Goal: Find specific page/section: Find specific page/section

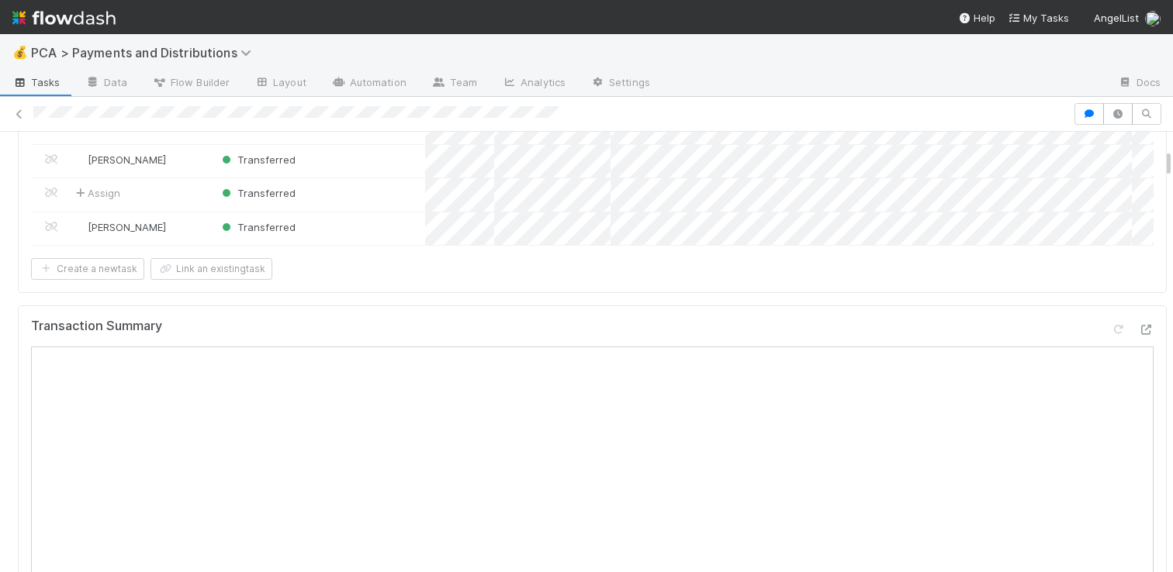
scroll to position [463, 0]
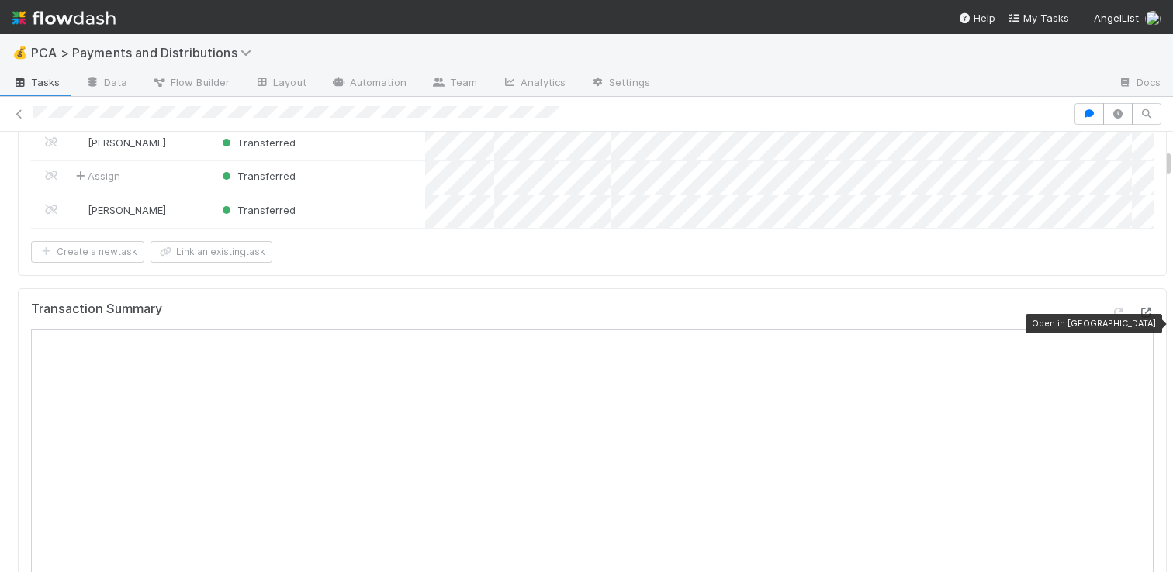
click at [1138, 318] on icon at bounding box center [1146, 313] width 16 height 10
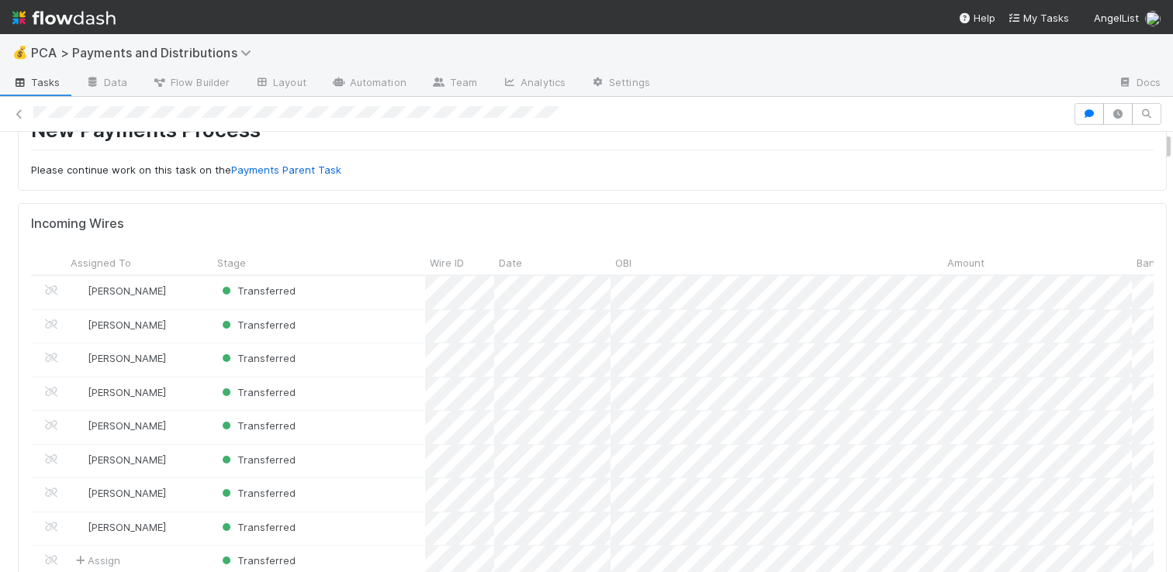
scroll to position [0, 0]
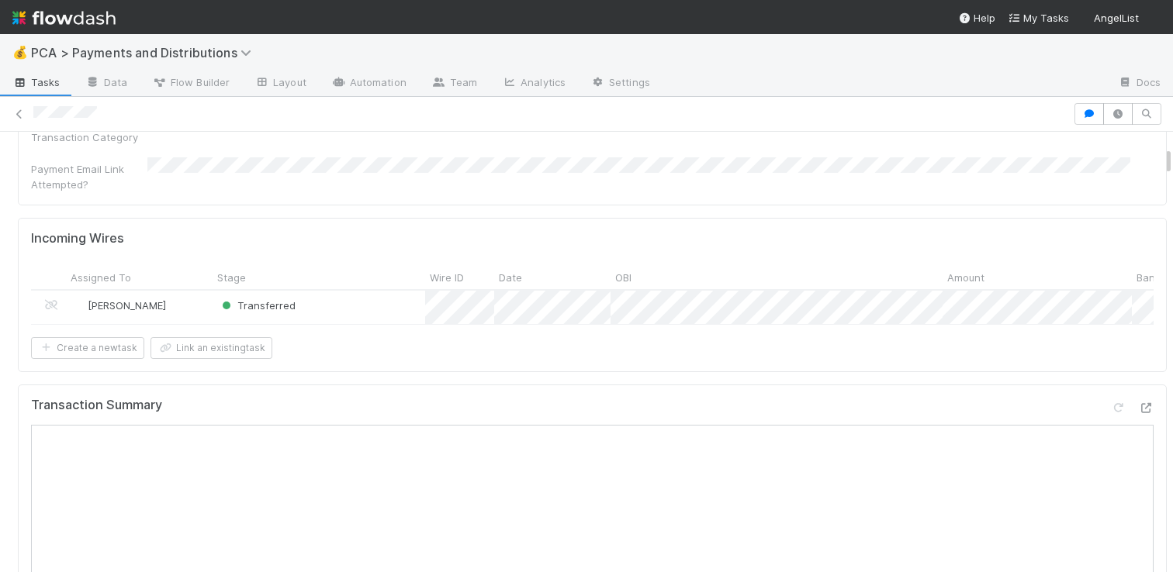
scroll to position [480, 0]
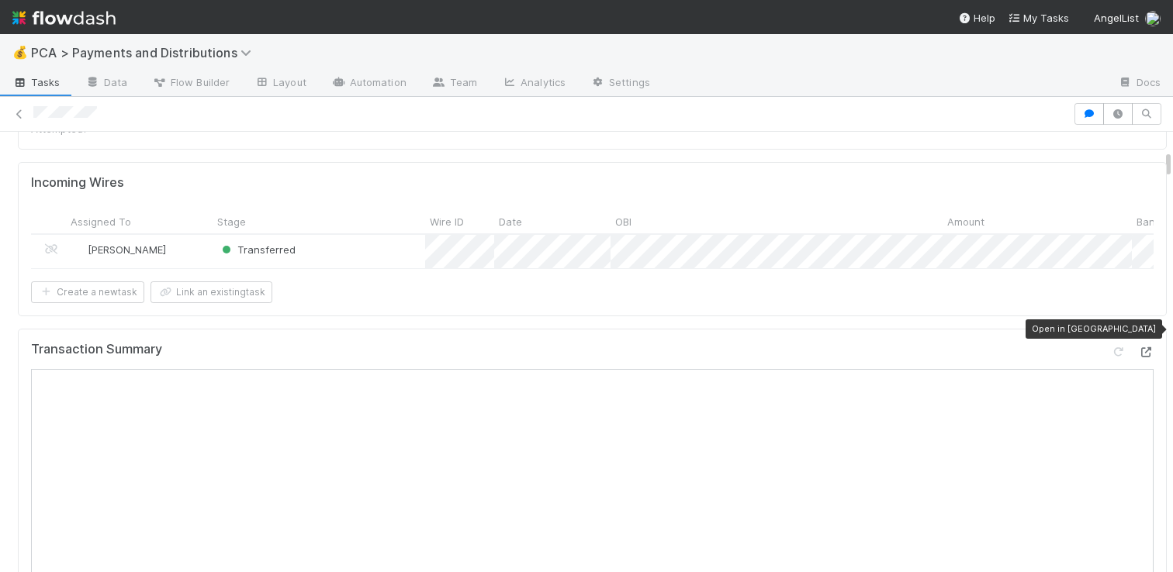
click at [1138, 347] on icon at bounding box center [1146, 352] width 16 height 10
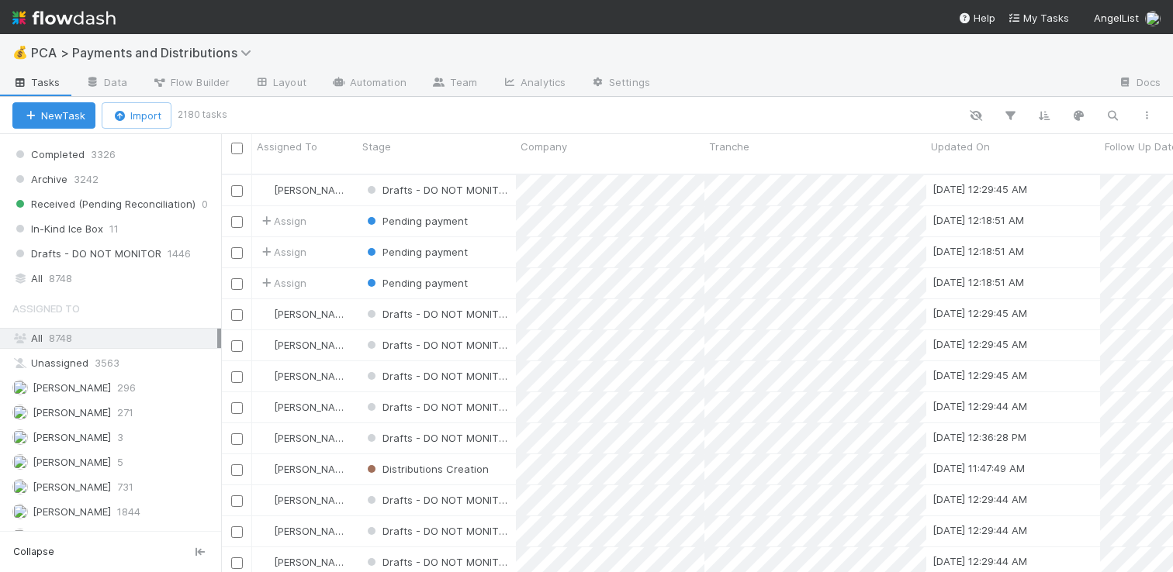
scroll to position [1156, 0]
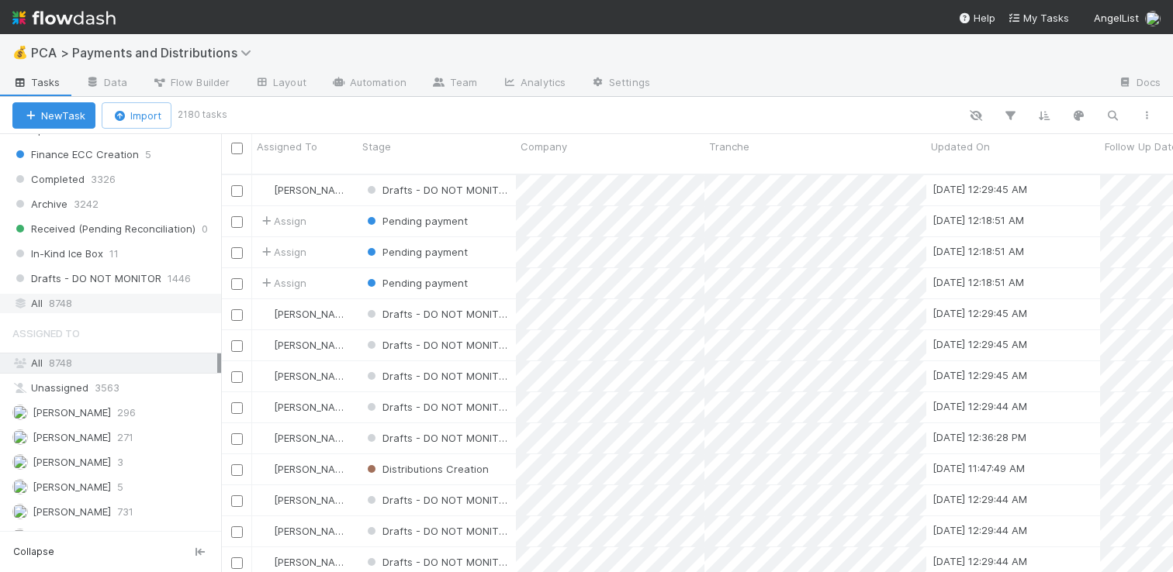
click at [118, 306] on div "All 8748" at bounding box center [114, 303] width 205 height 19
click at [1107, 118] on icon "button" at bounding box center [1112, 116] width 16 height 14
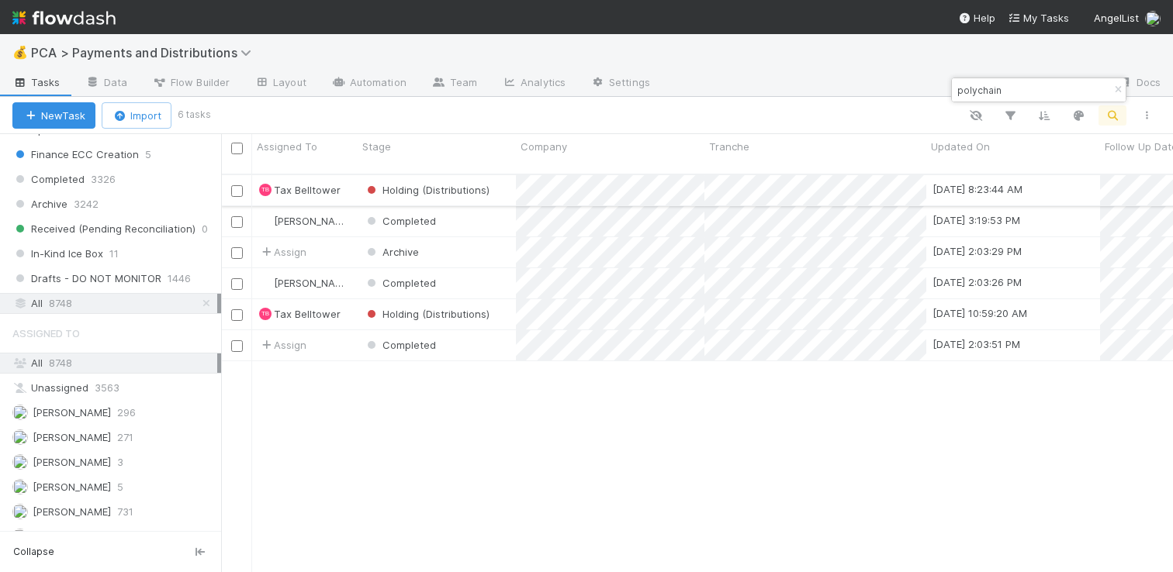
type input "polychain"
click at [506, 175] on div "Holding (Distributions)" at bounding box center [437, 190] width 158 height 30
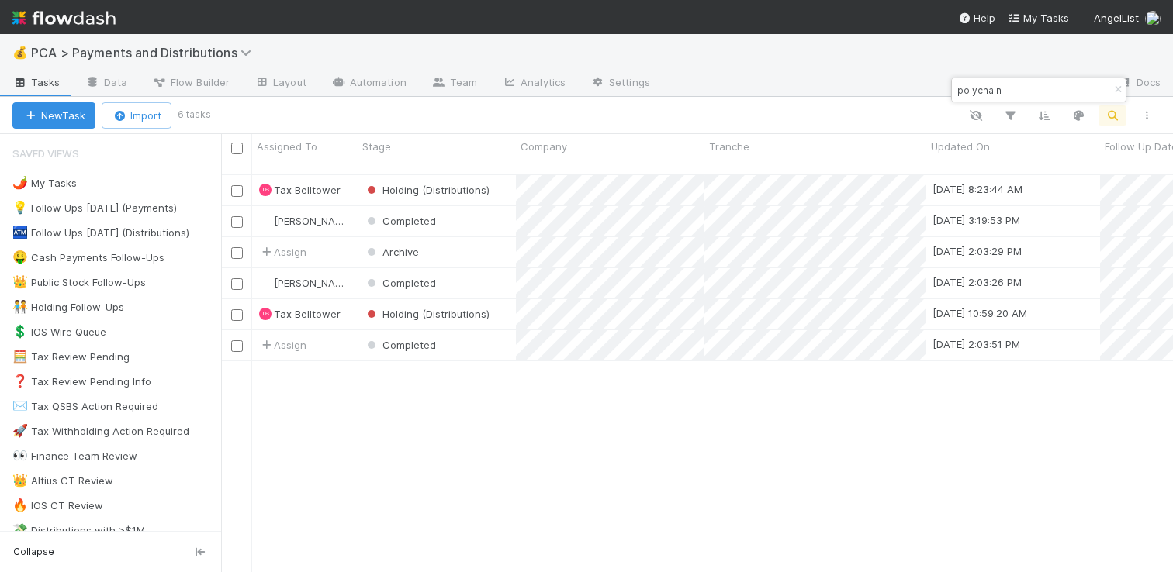
scroll to position [399, 940]
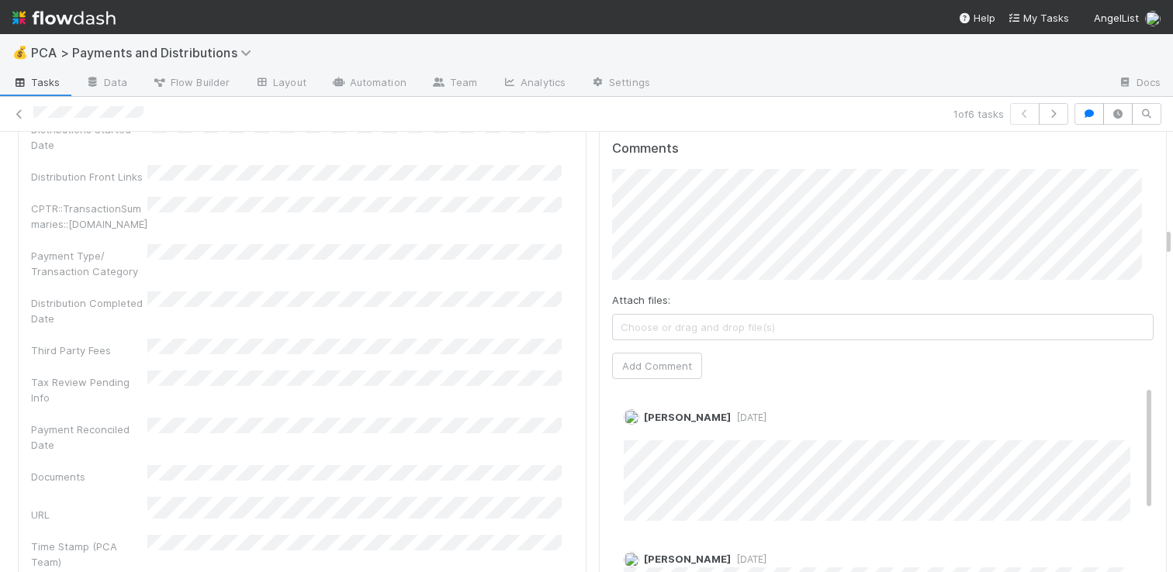
scroll to position [2201, 0]
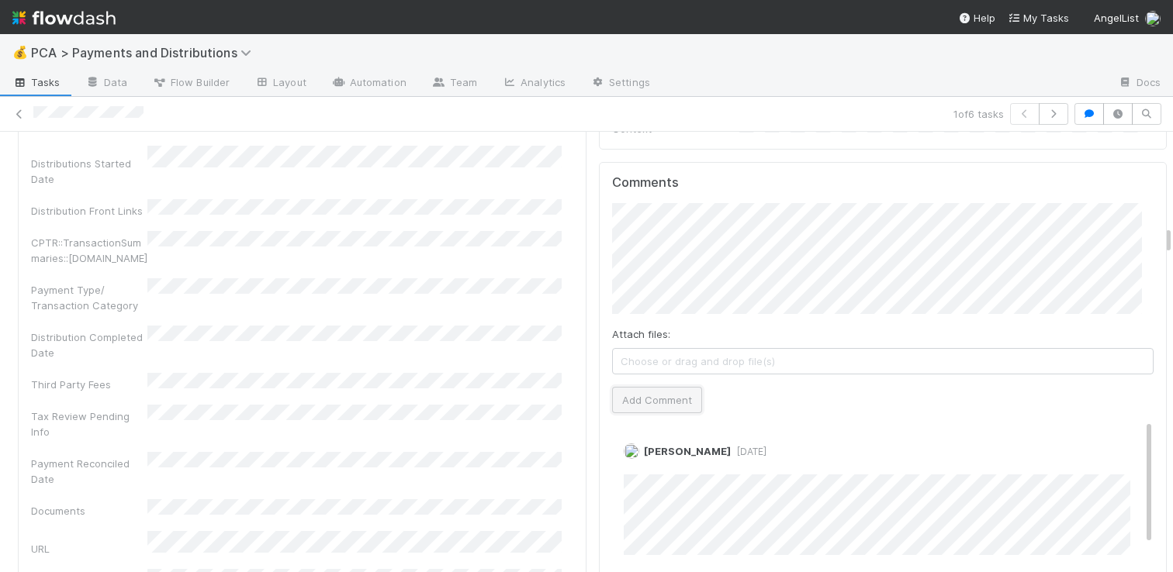
click at [643, 387] on button "Add Comment" at bounding box center [657, 400] width 90 height 26
click at [20, 121] on link at bounding box center [20, 114] width 16 height 16
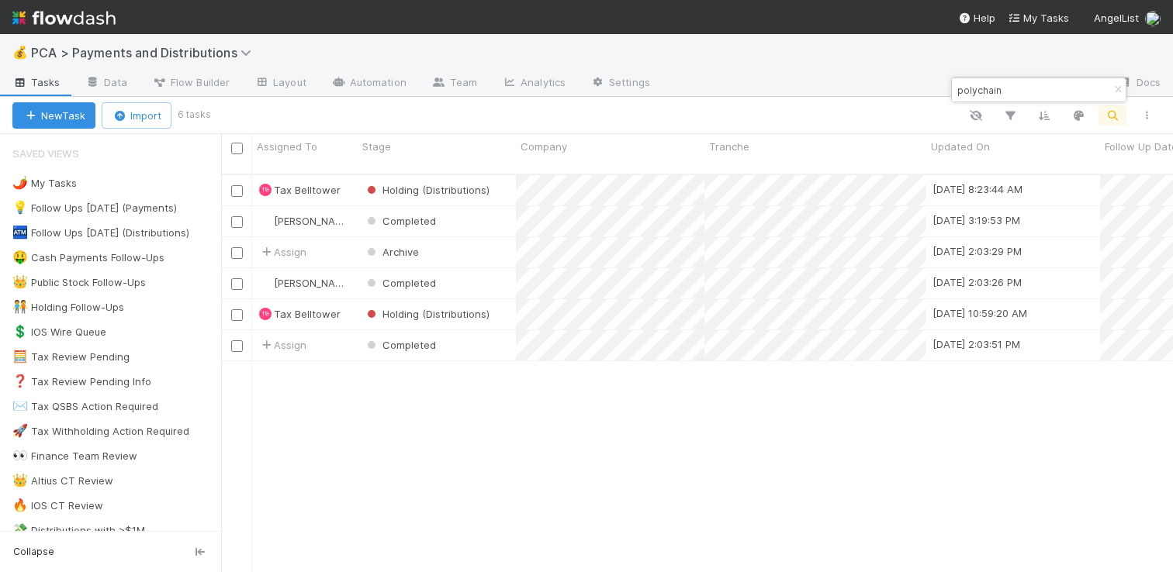
scroll to position [399, 940]
click at [510, 305] on div "Holding (Distributions)" at bounding box center [437, 314] width 158 height 30
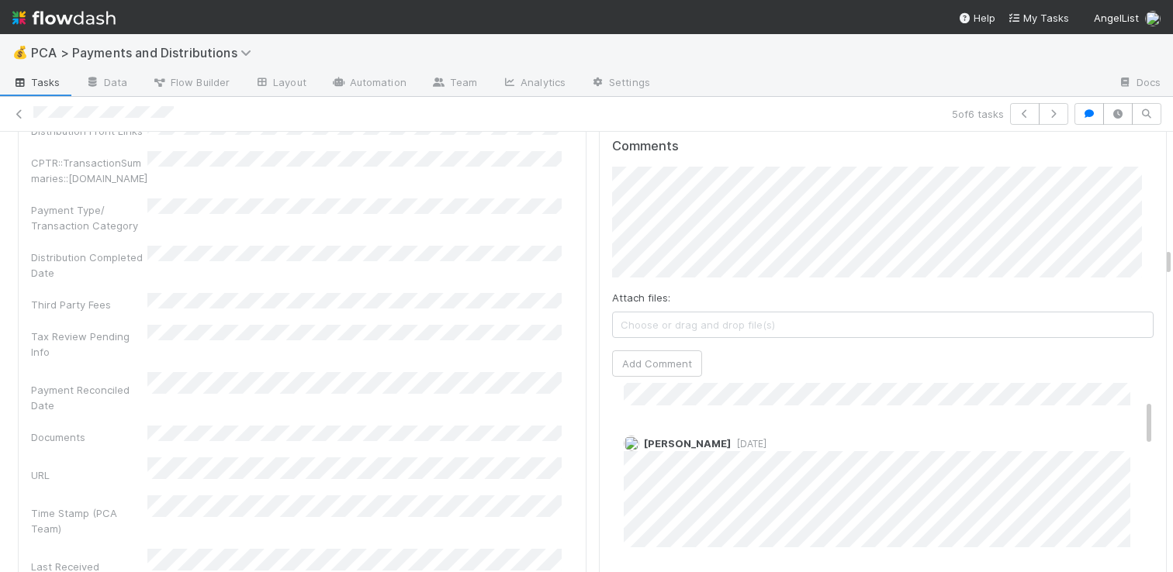
scroll to position [479, 0]
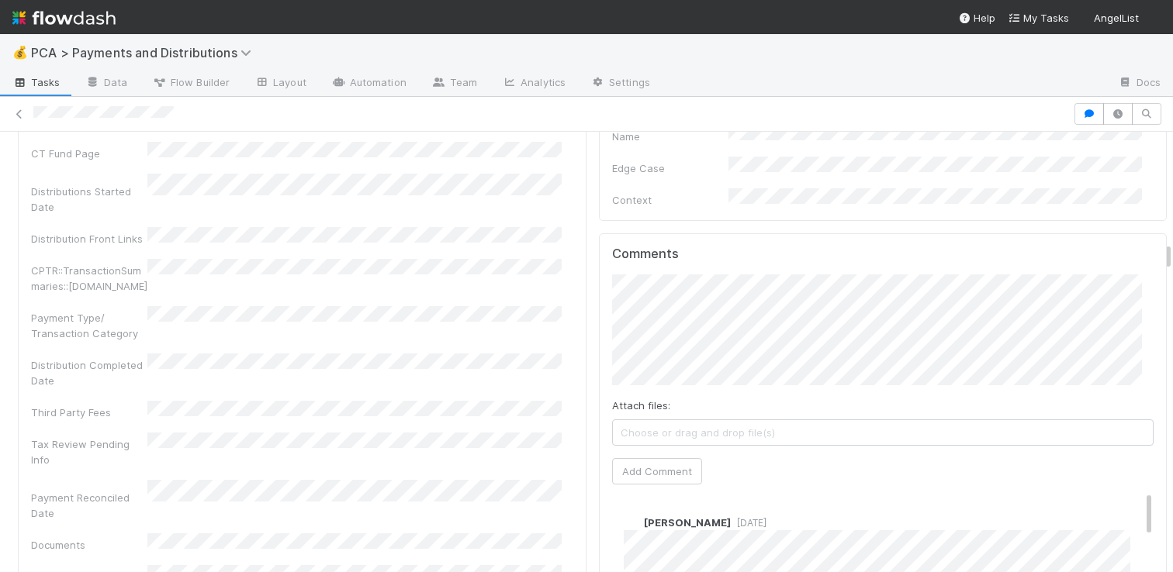
scroll to position [2949, 0]
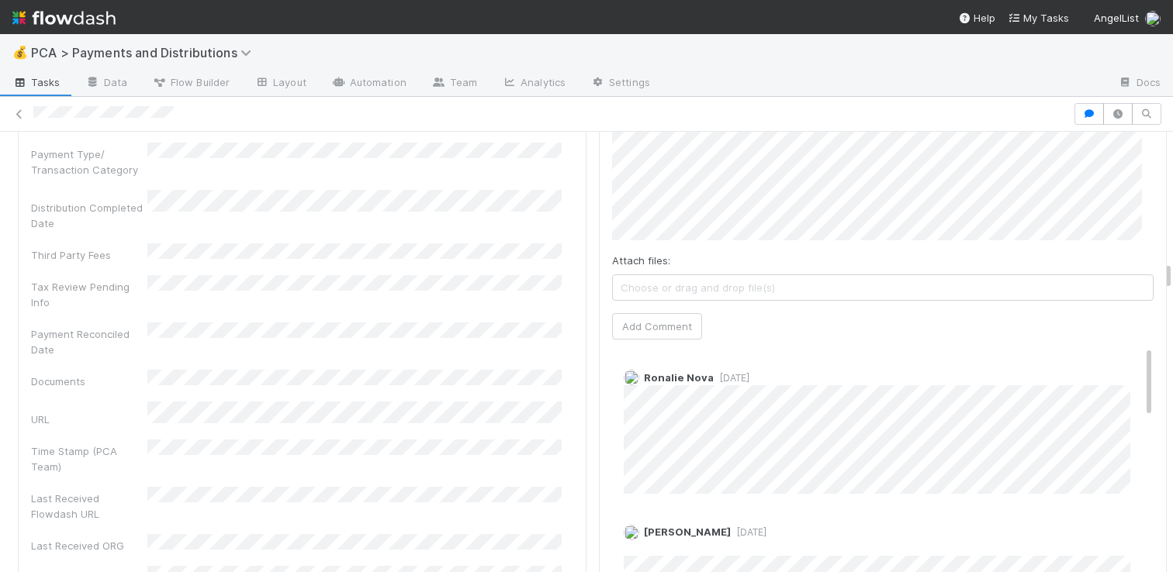
scroll to position [3444, 0]
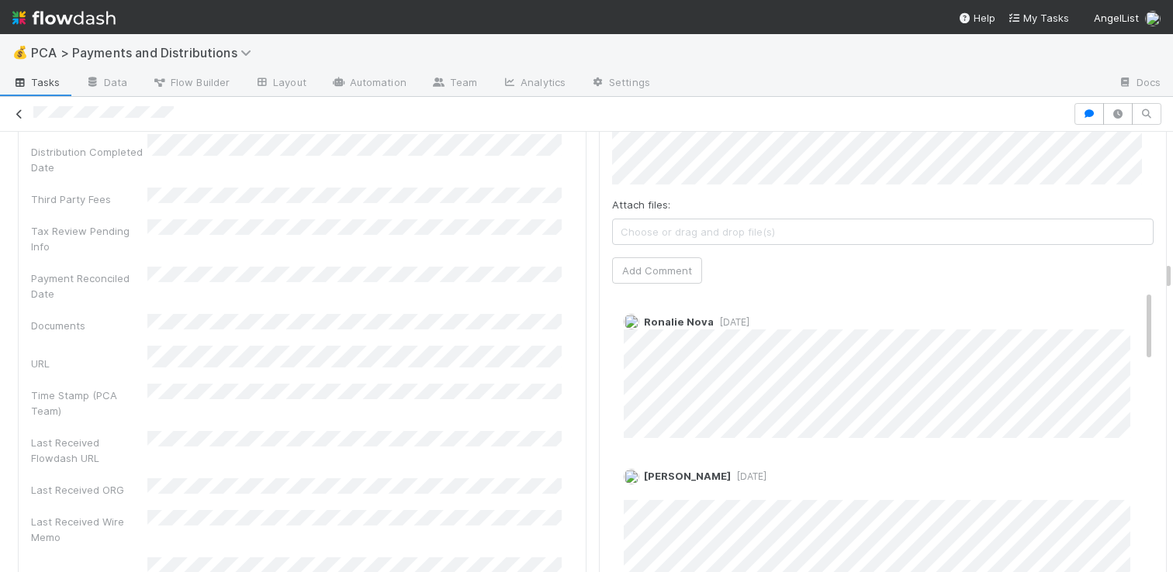
click at [24, 118] on icon at bounding box center [20, 114] width 16 height 10
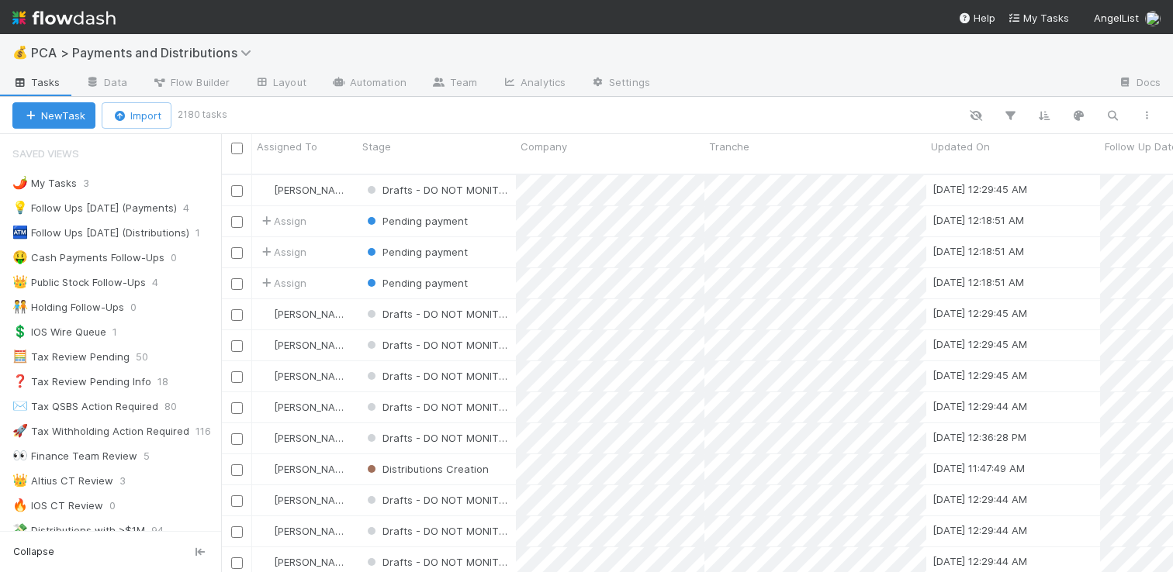
scroll to position [399, 940]
click at [1108, 114] on icon "button" at bounding box center [1112, 116] width 16 height 14
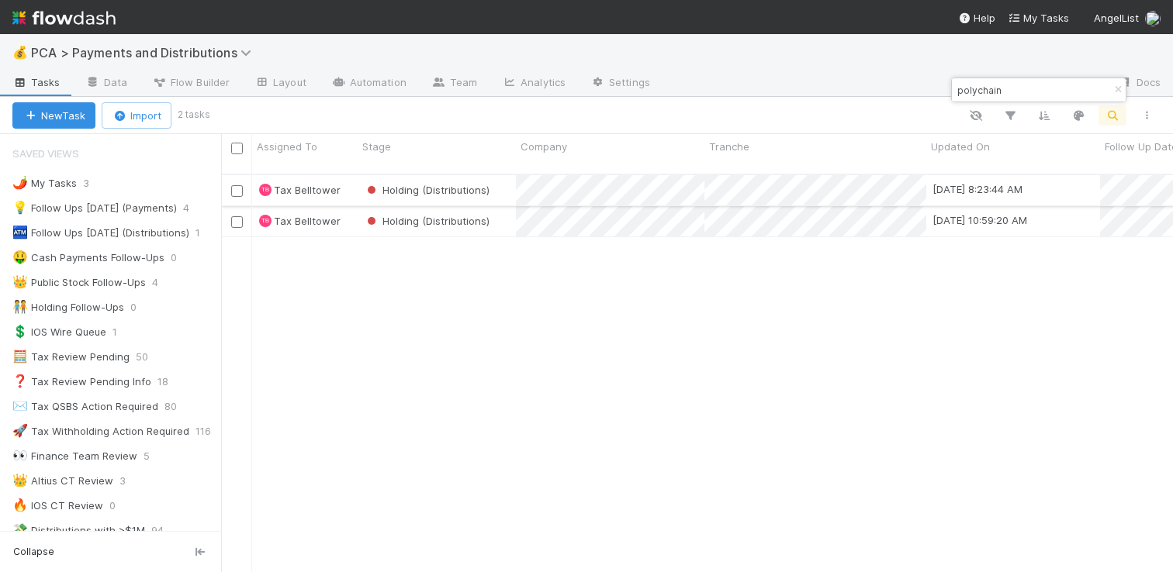
type input "polychain"
click at [510, 177] on div "Holding (Distributions)" at bounding box center [437, 190] width 158 height 30
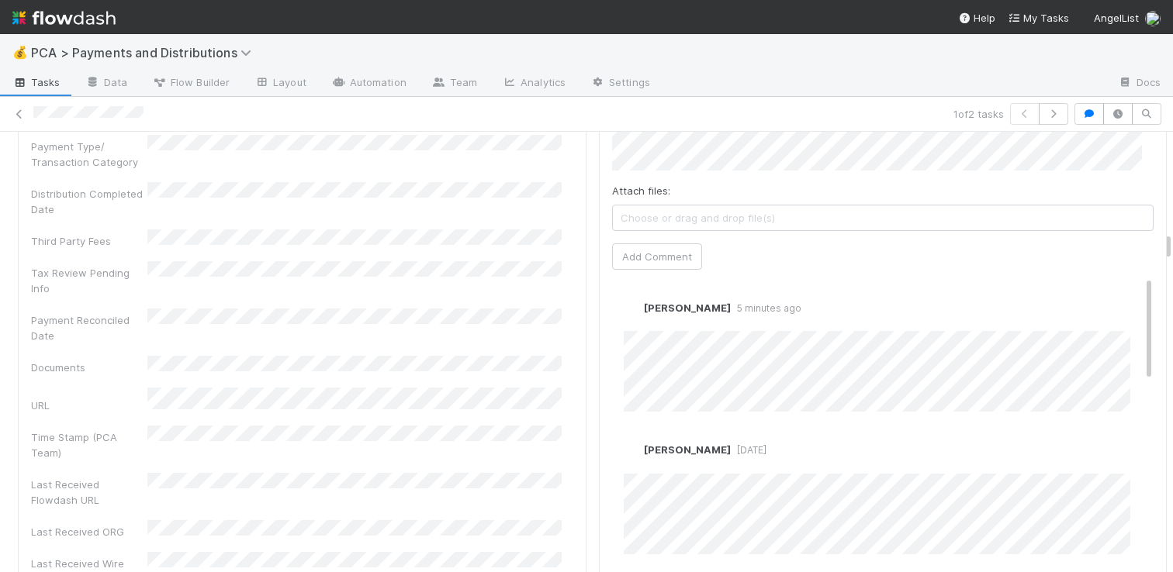
scroll to position [2336, 0]
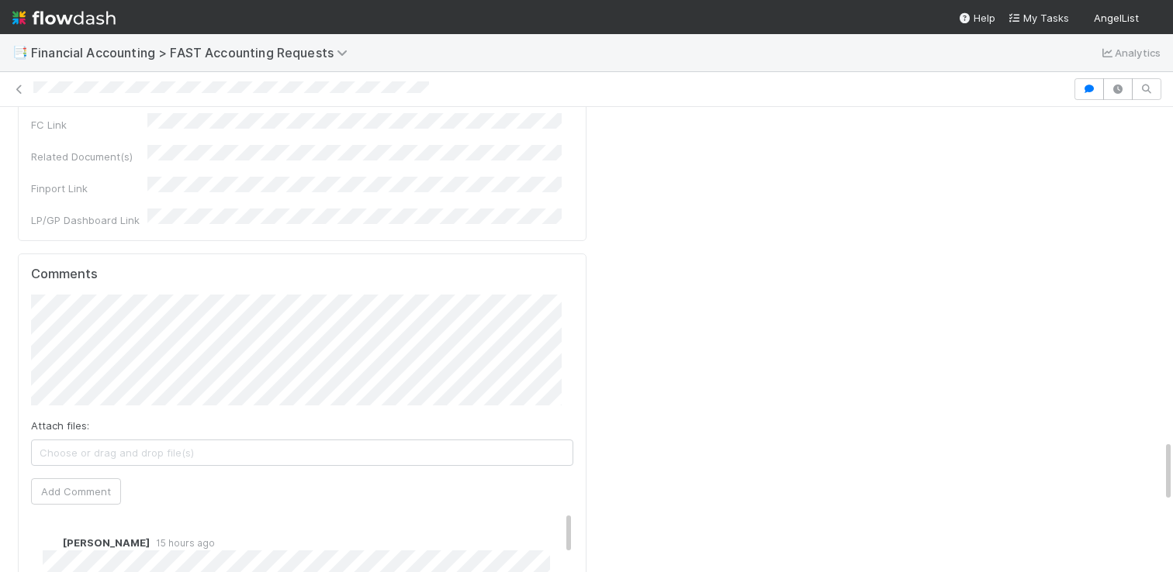
scroll to position [2476, 0]
